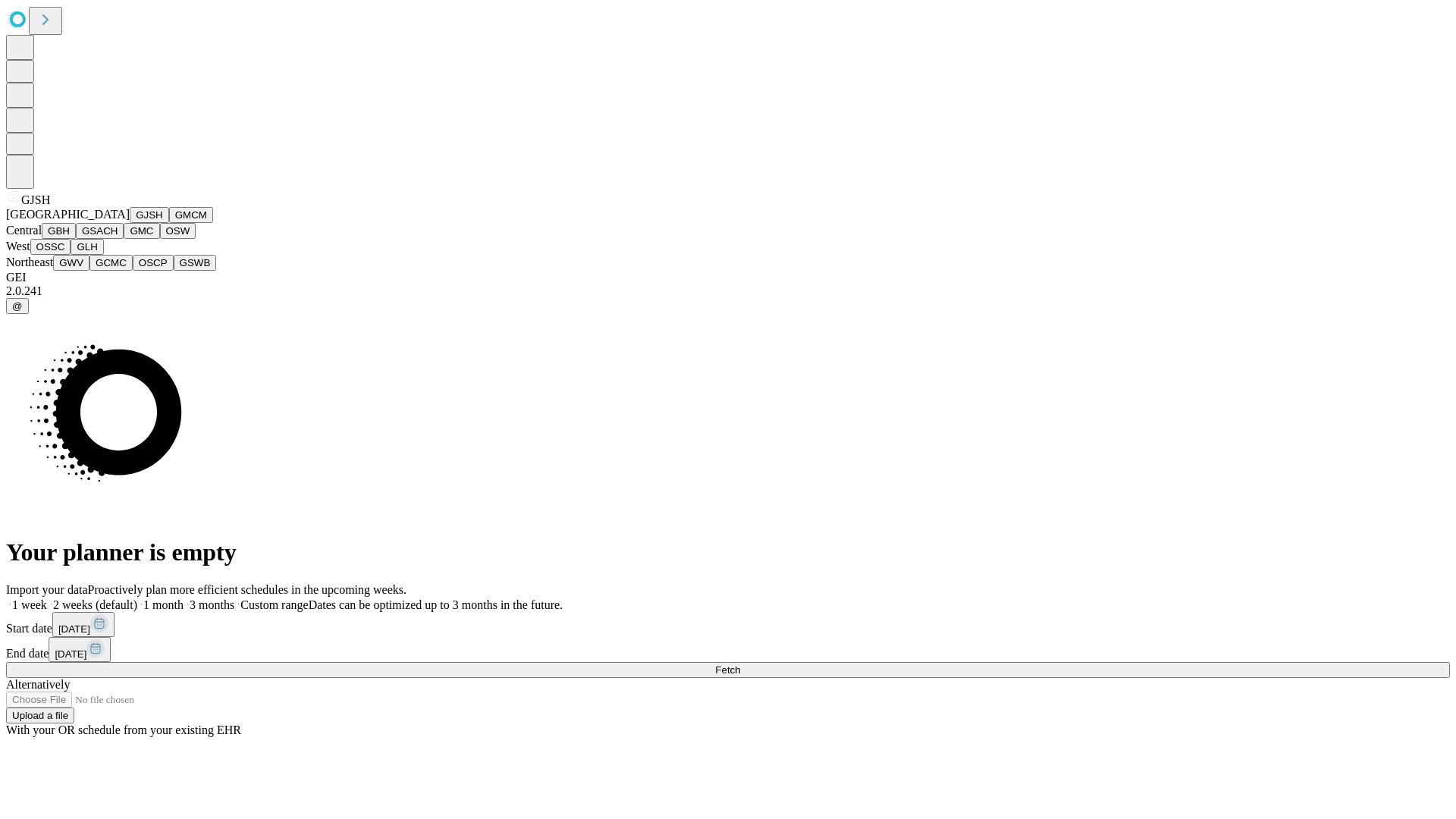
click at [129, 223] on button "GJSH" at bounding box center [149, 215] width 39 height 16
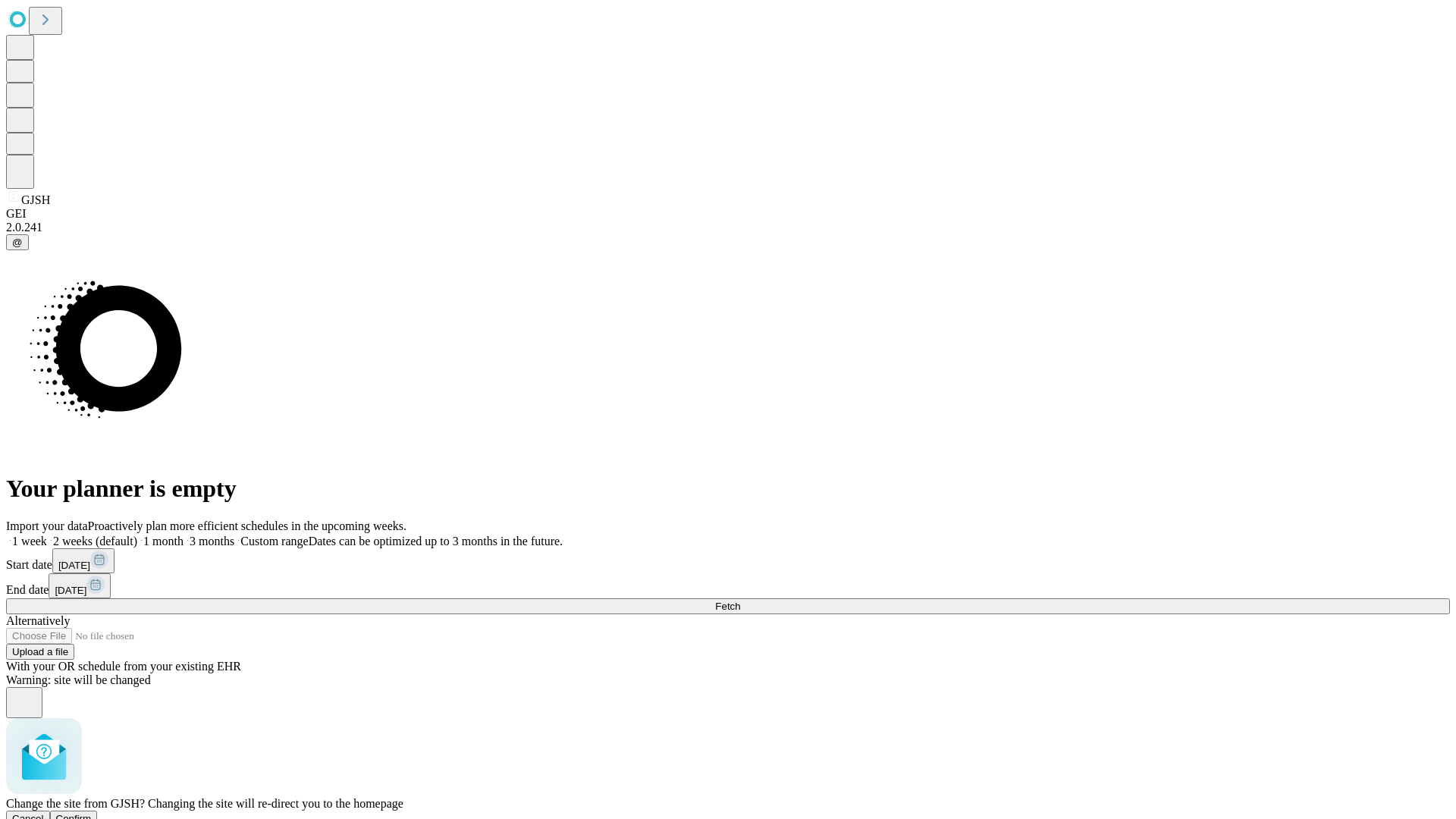
click at [92, 813] on span "Confirm" at bounding box center [74, 819] width 36 height 12
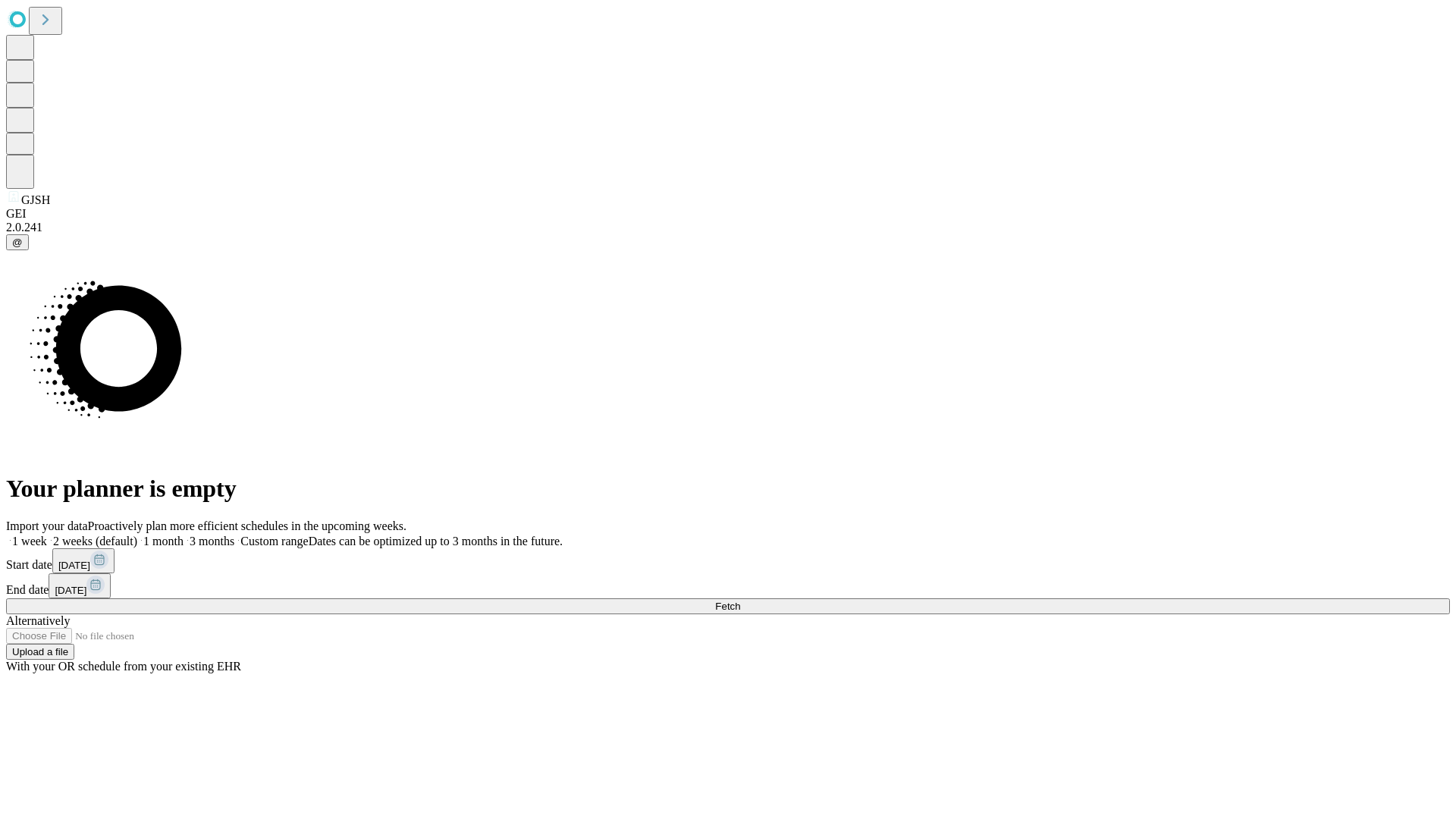
click at [137, 535] on label "2 weeks (default)" at bounding box center [92, 541] width 90 height 13
click at [740, 601] on span "Fetch" at bounding box center [727, 607] width 25 height 12
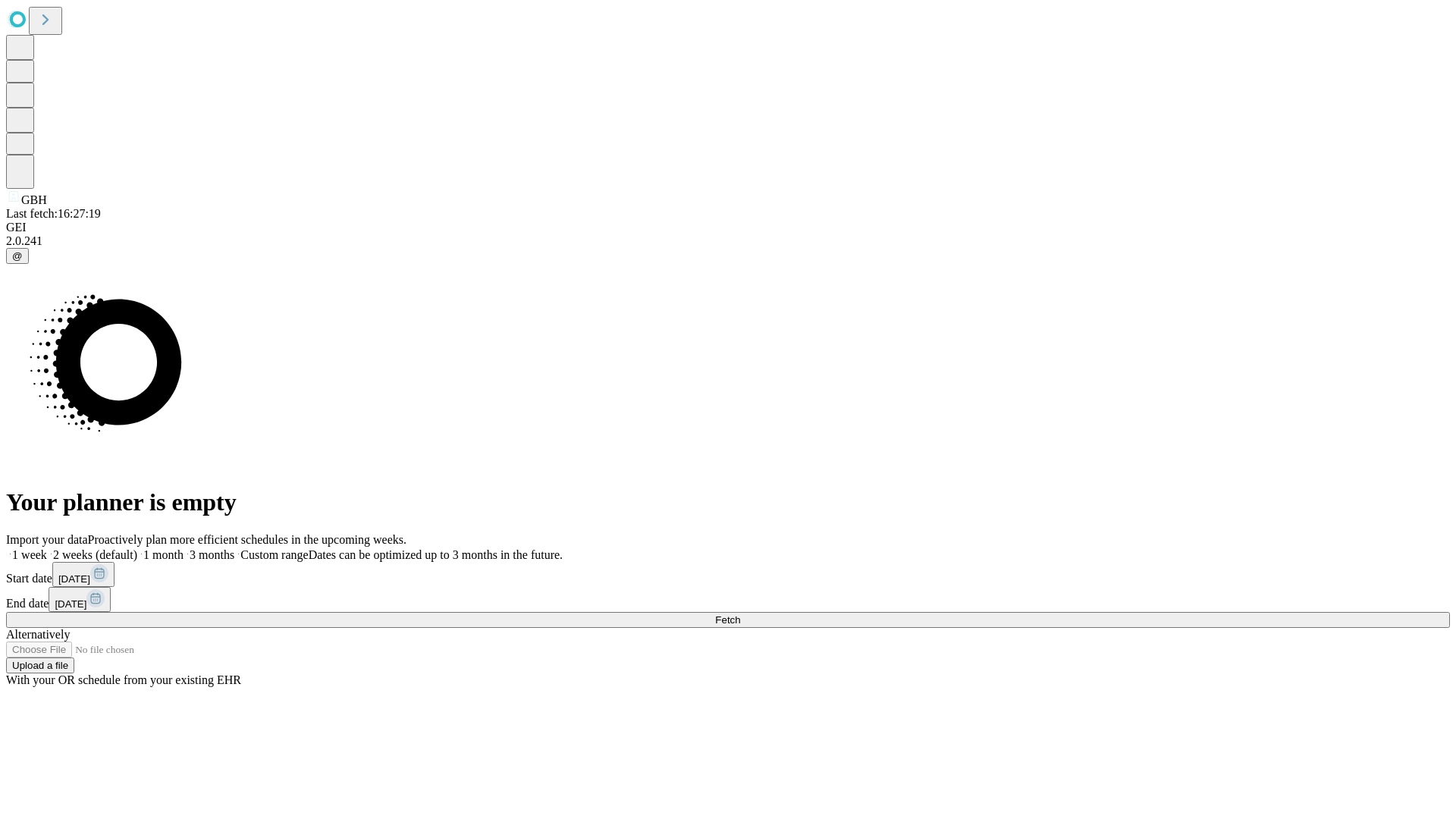
click at [740, 615] on span "Fetch" at bounding box center [727, 621] width 25 height 12
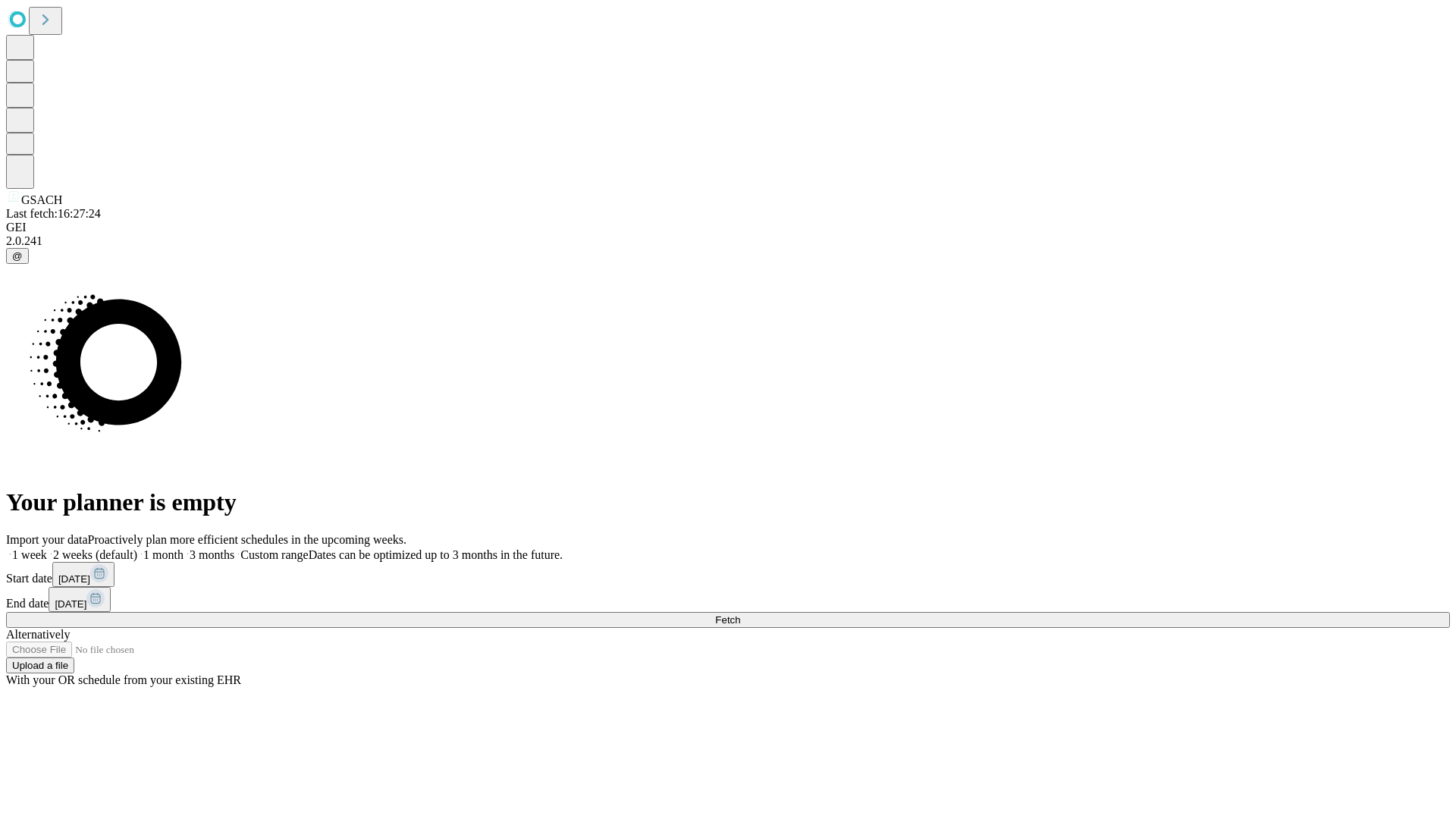
click at [137, 549] on label "2 weeks (default)" at bounding box center [92, 555] width 90 height 13
click at [740, 615] on span "Fetch" at bounding box center [727, 621] width 25 height 12
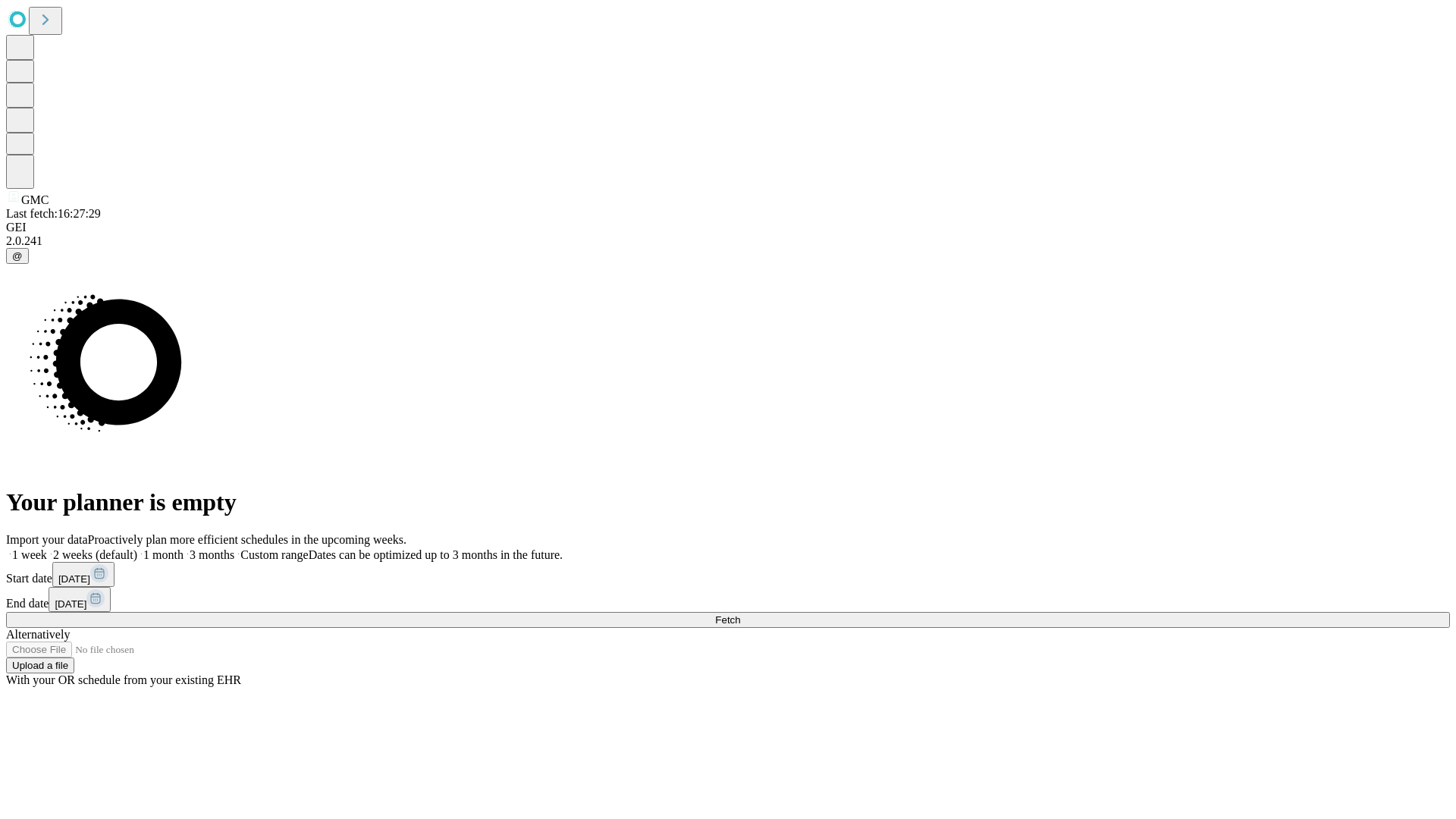
click at [740, 615] on span "Fetch" at bounding box center [727, 621] width 25 height 12
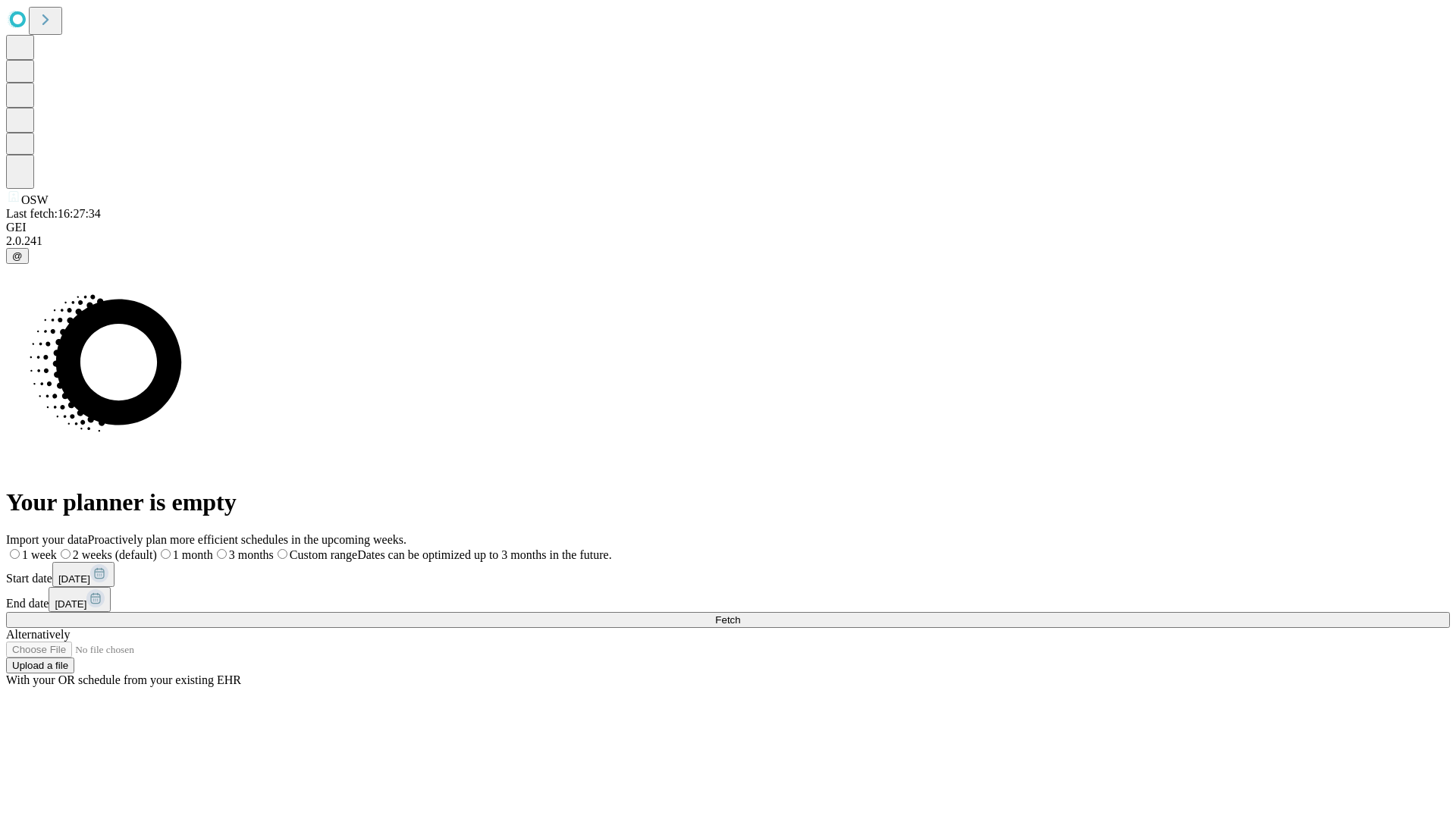
click at [157, 549] on label "2 weeks (default)" at bounding box center [107, 555] width 100 height 13
click at [740, 615] on span "Fetch" at bounding box center [727, 621] width 25 height 12
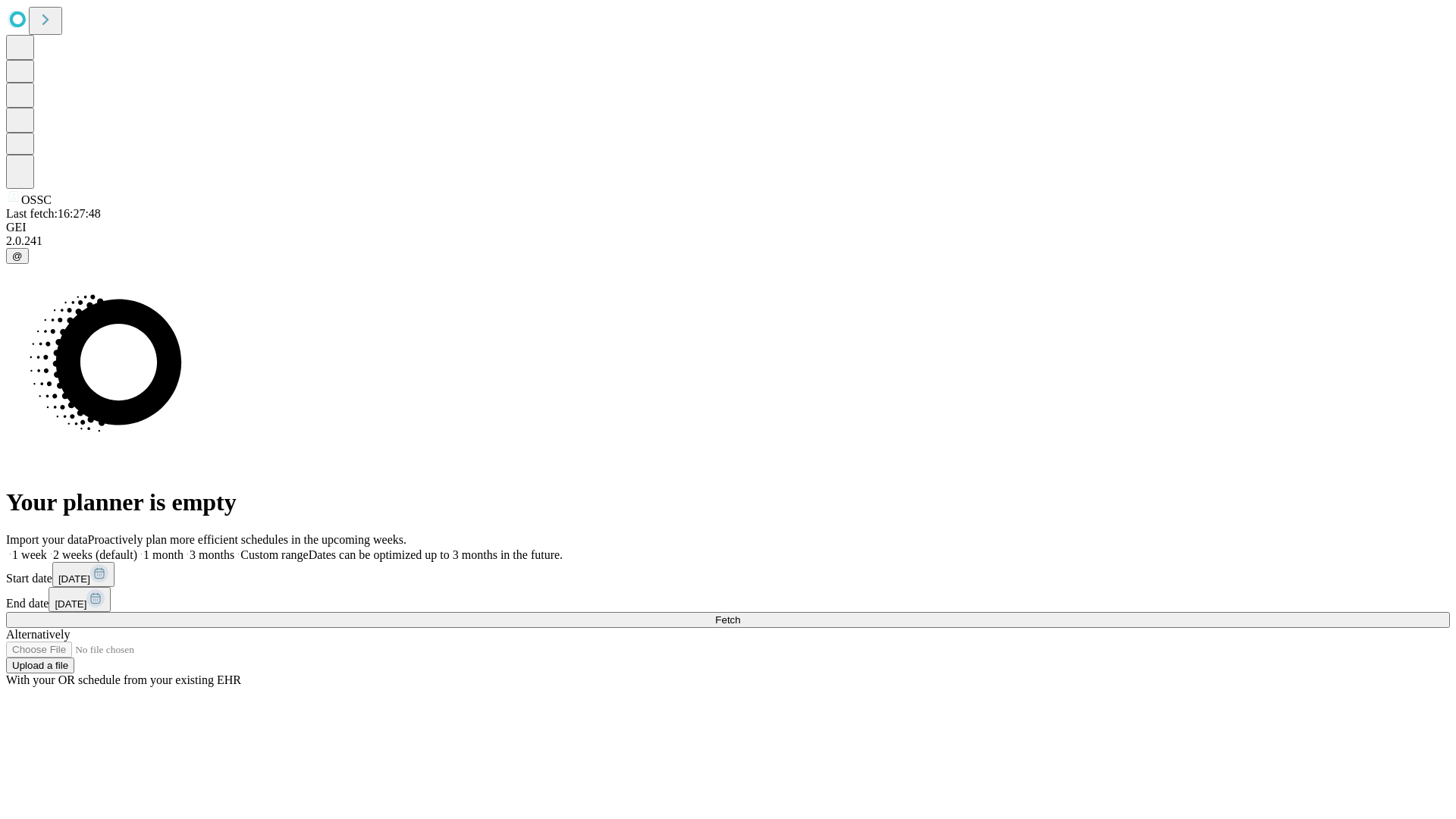
click at [137, 549] on label "2 weeks (default)" at bounding box center [92, 555] width 90 height 13
click at [740, 615] on span "Fetch" at bounding box center [727, 621] width 25 height 12
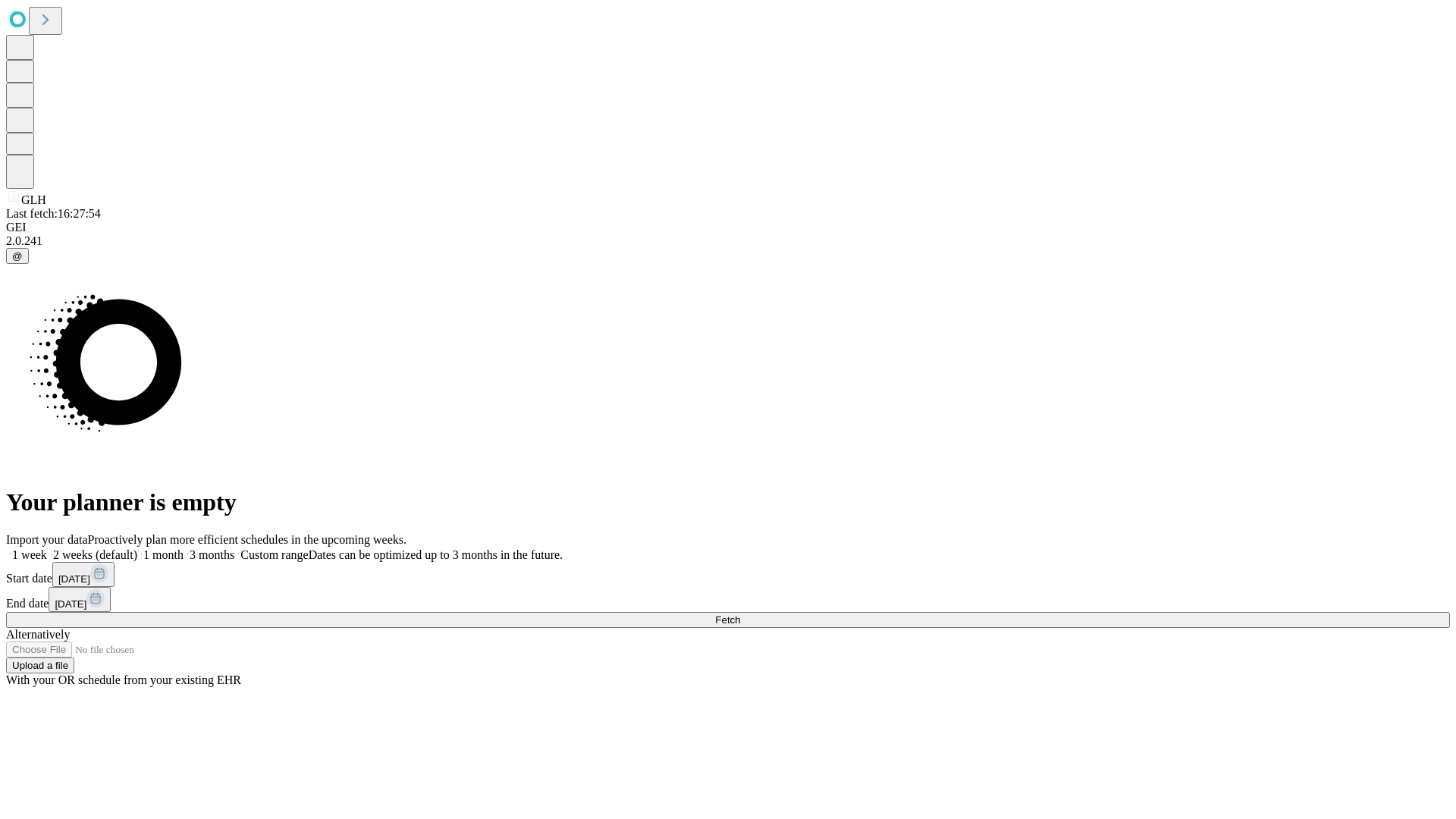
click at [740, 615] on span "Fetch" at bounding box center [727, 621] width 25 height 12
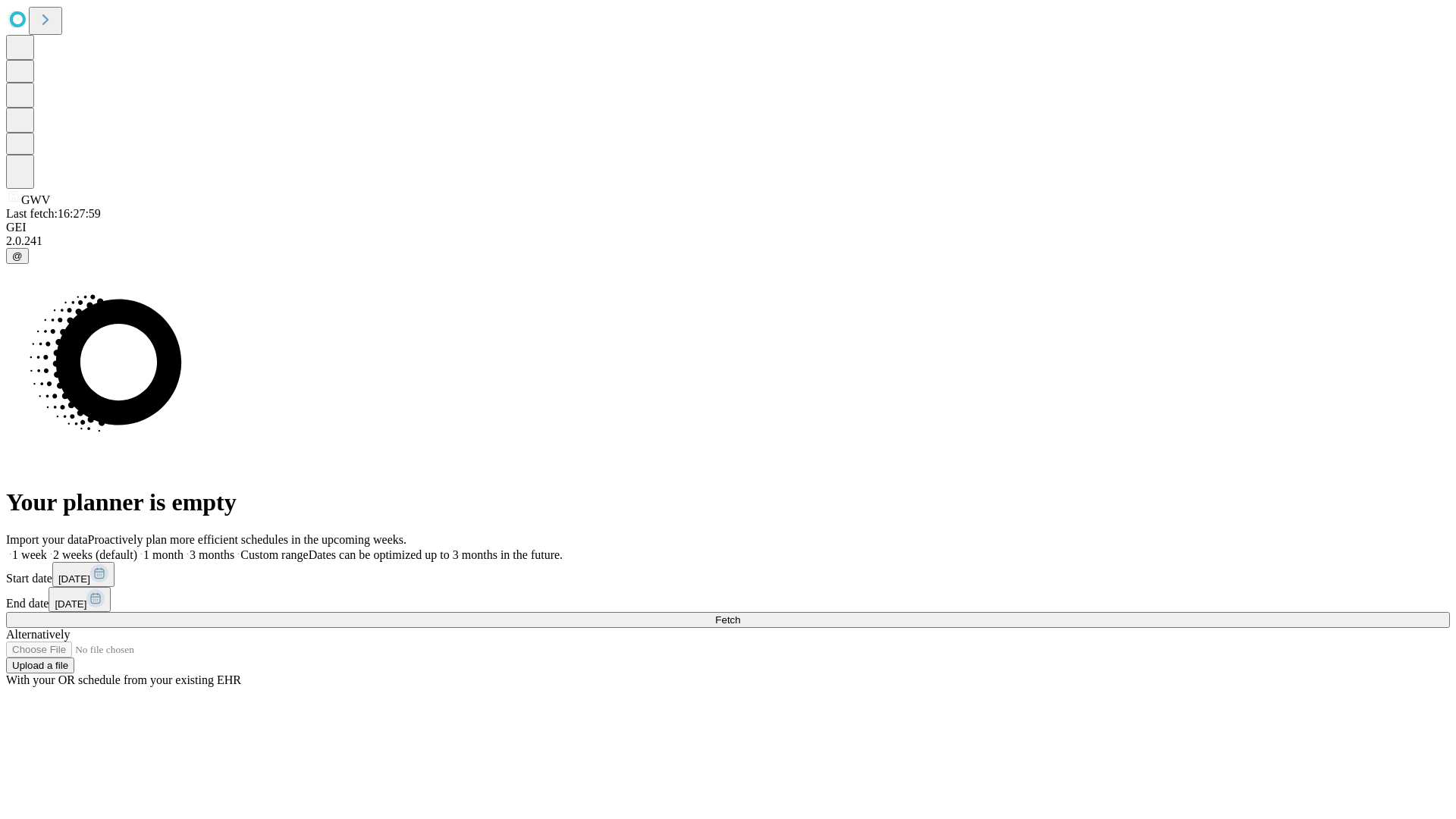
click at [137, 549] on label "2 weeks (default)" at bounding box center [92, 555] width 90 height 13
click at [740, 615] on span "Fetch" at bounding box center [727, 621] width 25 height 12
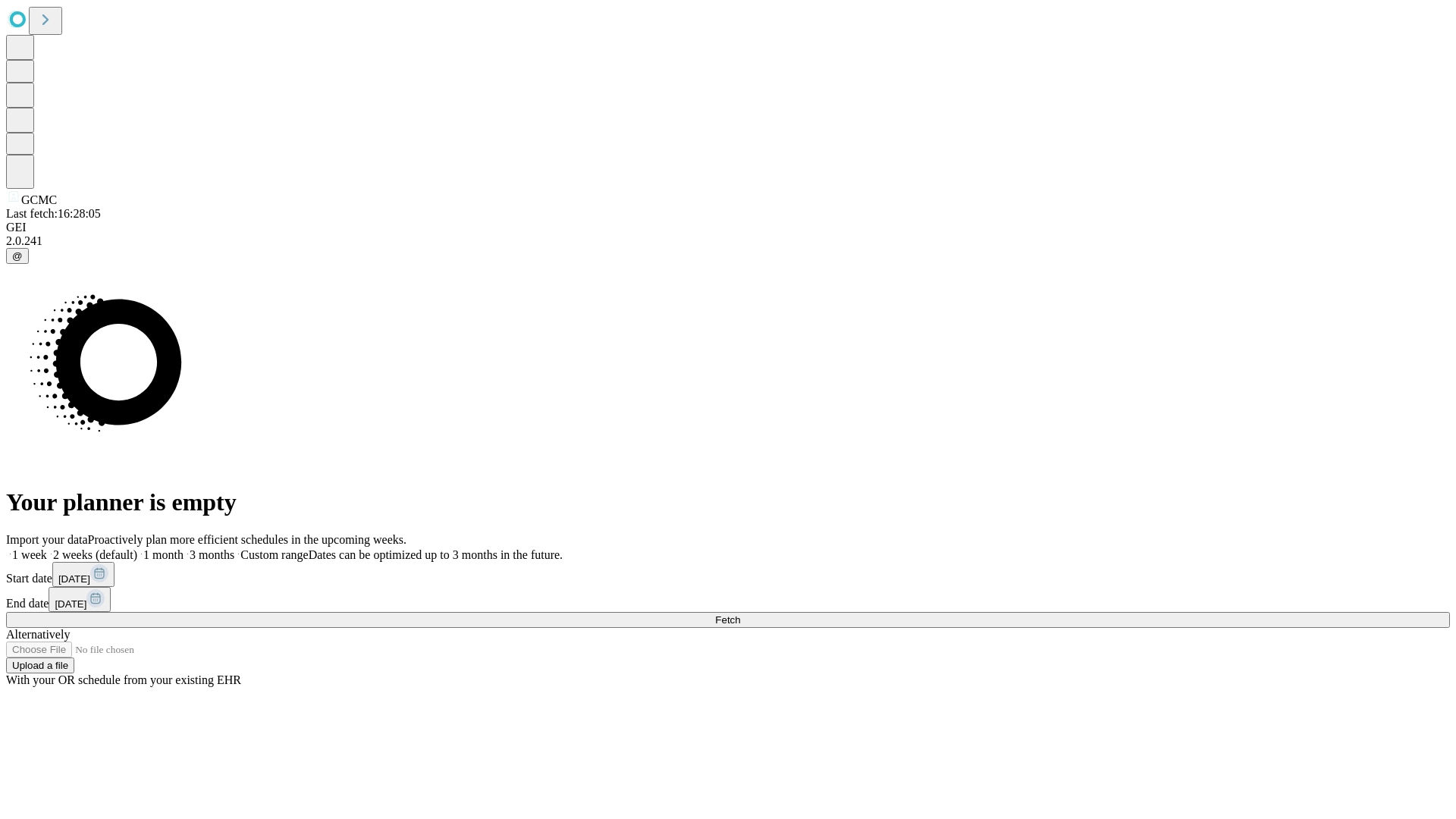
click at [137, 549] on label "2 weeks (default)" at bounding box center [92, 555] width 90 height 13
click at [740, 615] on span "Fetch" at bounding box center [727, 621] width 25 height 12
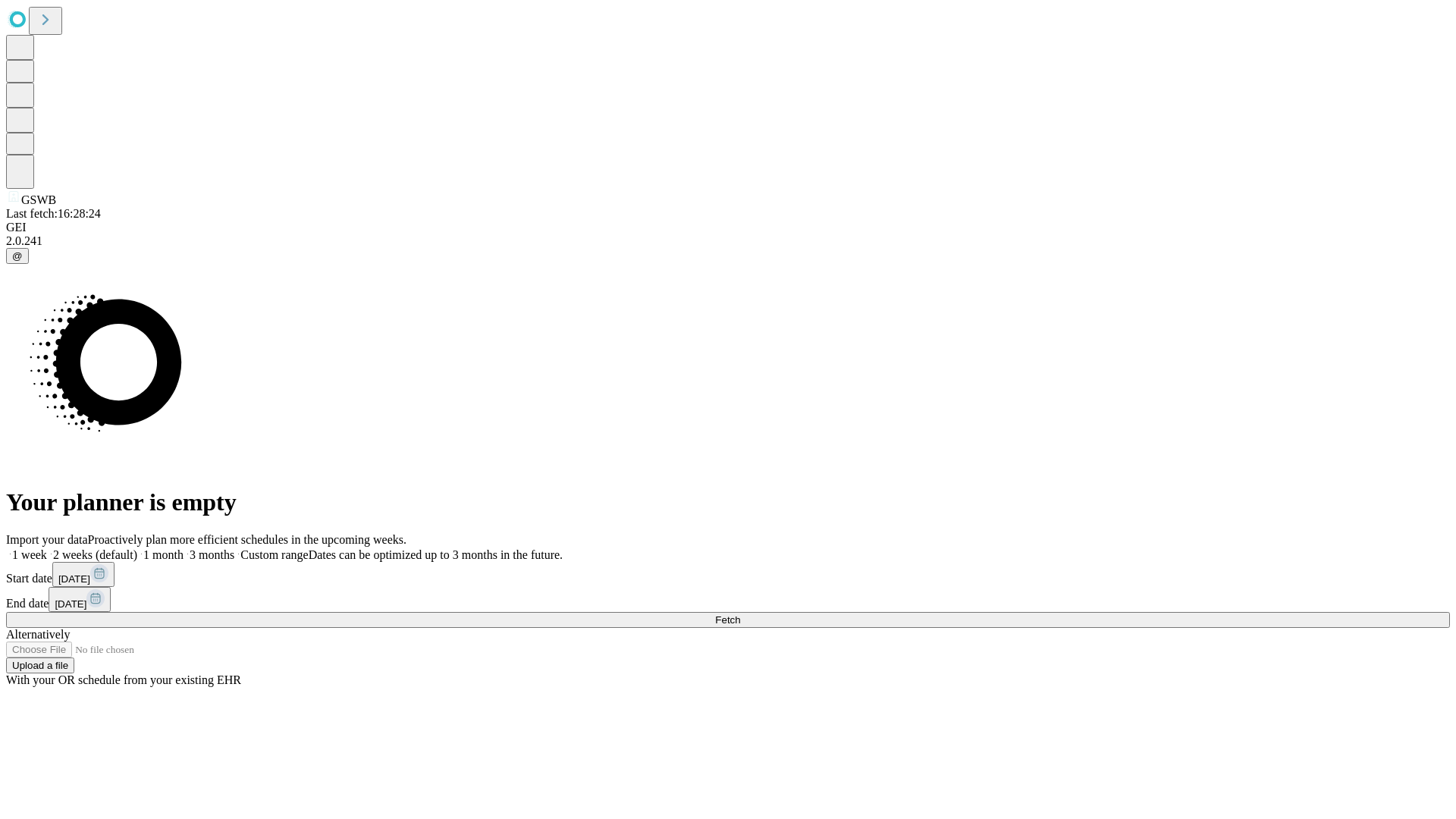
click at [137, 549] on label "2 weeks (default)" at bounding box center [92, 555] width 90 height 13
click at [740, 615] on span "Fetch" at bounding box center [727, 621] width 25 height 12
